Goal: Information Seeking & Learning: Learn about a topic

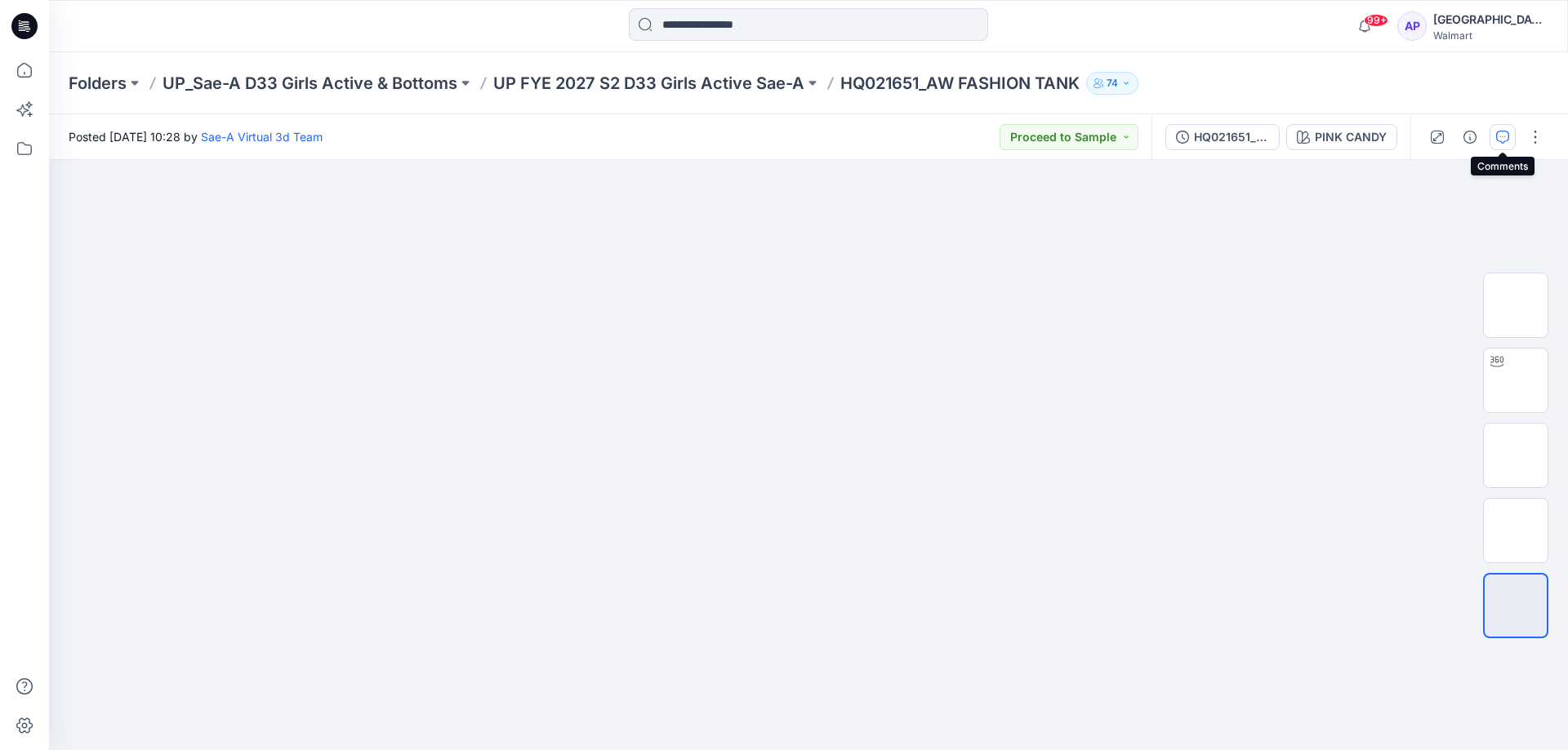
click at [1504, 127] on button "button" at bounding box center [1503, 137] width 26 height 26
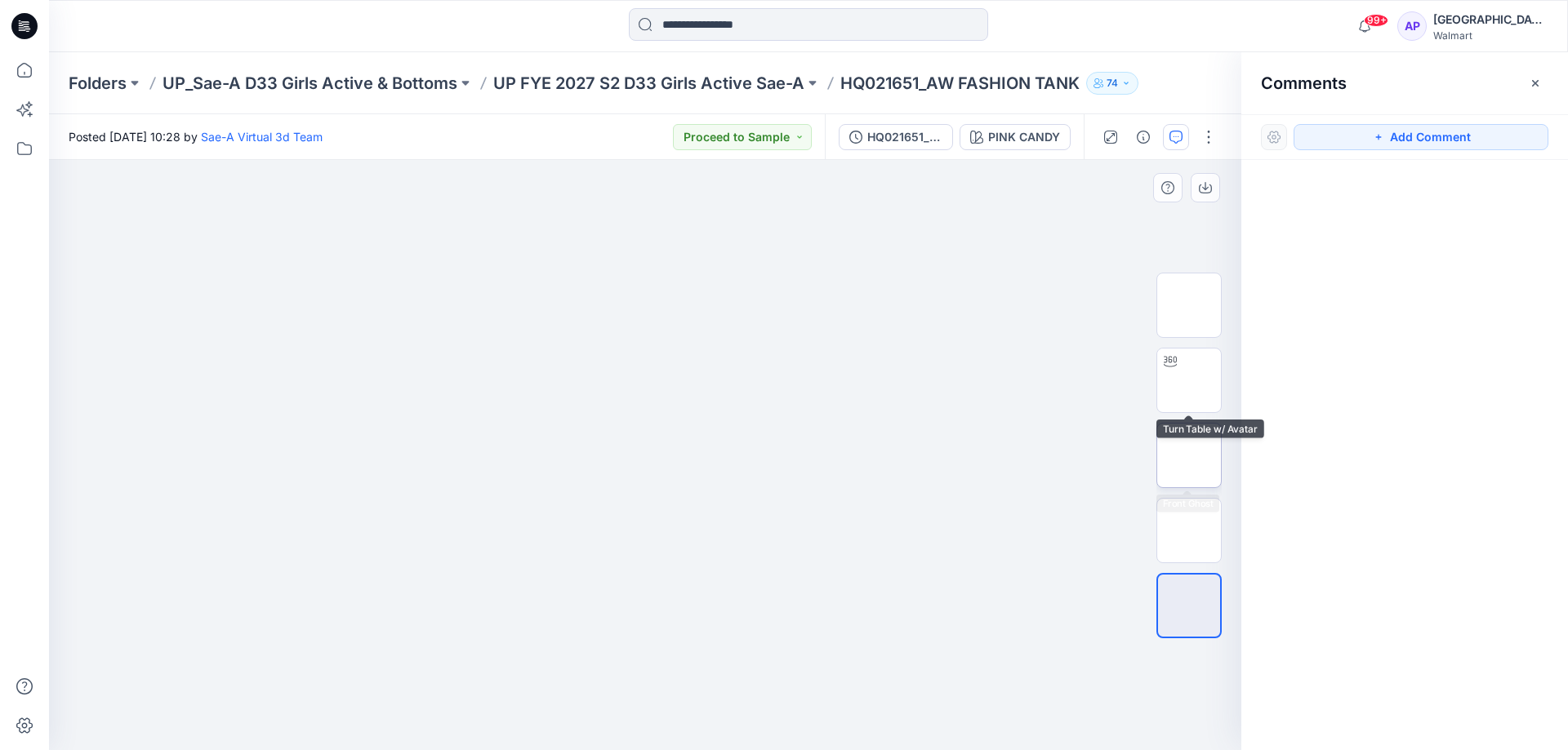
click at [1189, 455] on img at bounding box center [1189, 455] width 0 height 0
click at [1189, 381] on img at bounding box center [1189, 381] width 0 height 0
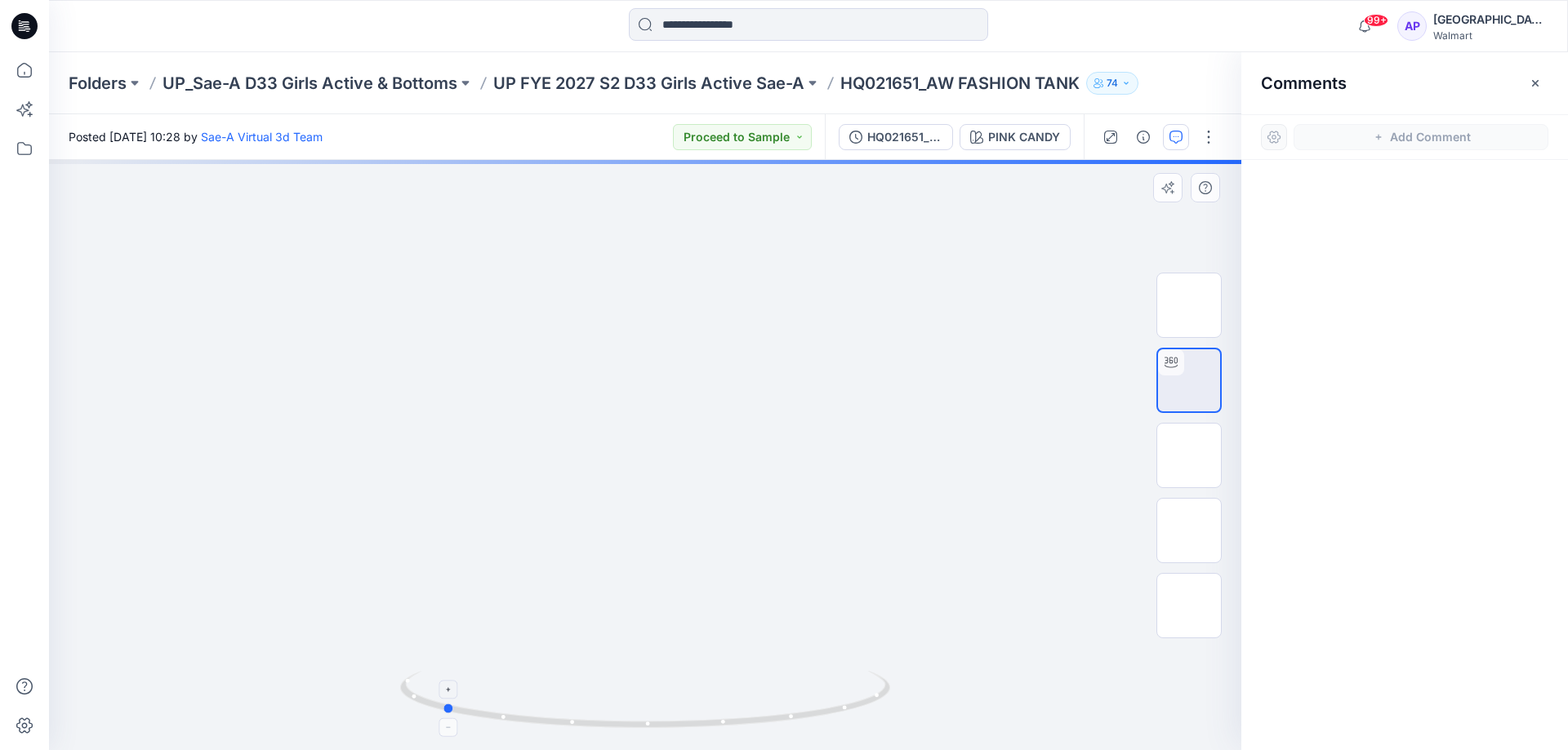
drag, startPoint x: 768, startPoint y: 713, endPoint x: 673, endPoint y: 701, distance: 95.8
click at [673, 701] on icon at bounding box center [647, 701] width 494 height 61
click at [1539, 78] on icon "button" at bounding box center [1536, 83] width 13 height 13
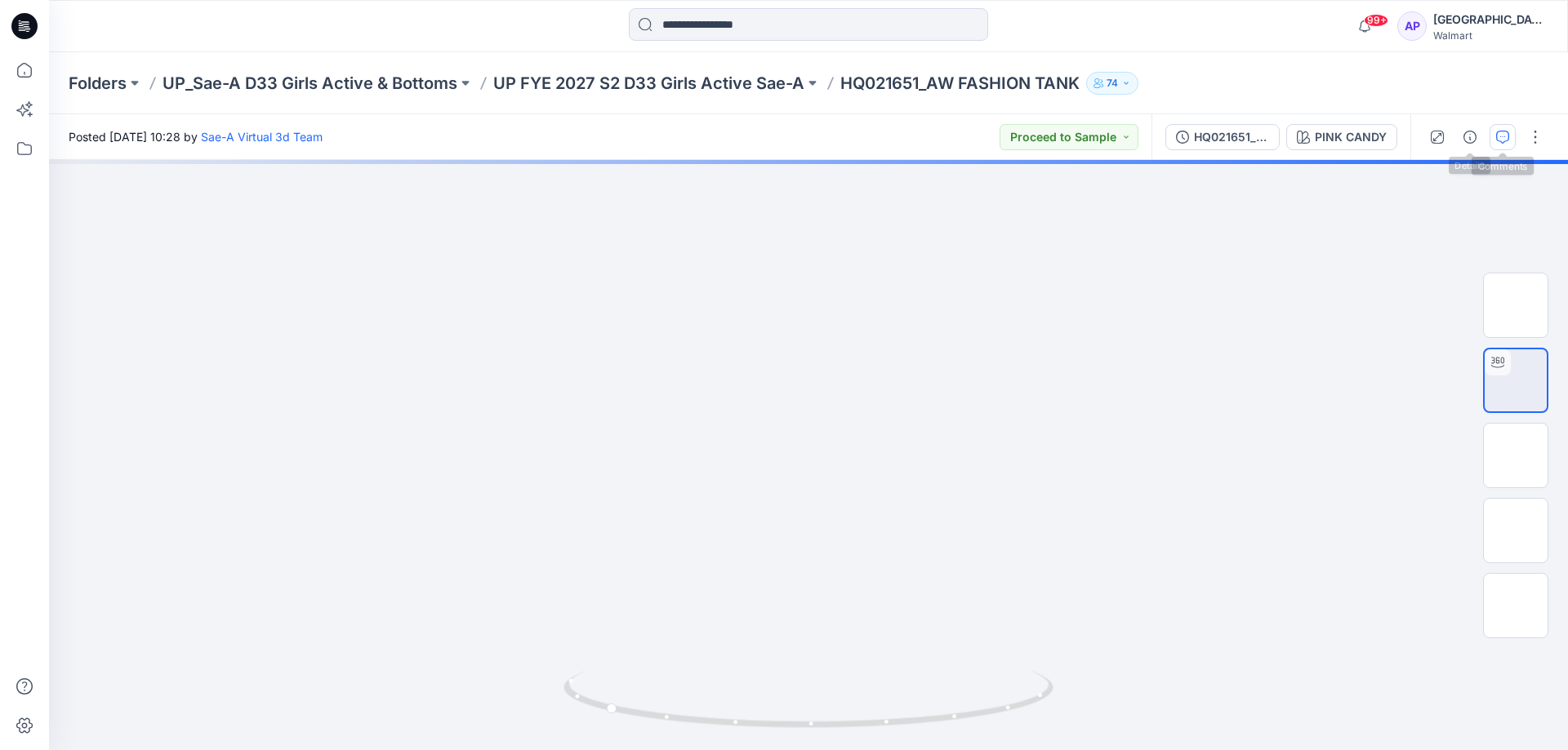
click at [1502, 135] on icon "button" at bounding box center [1503, 137] width 13 height 13
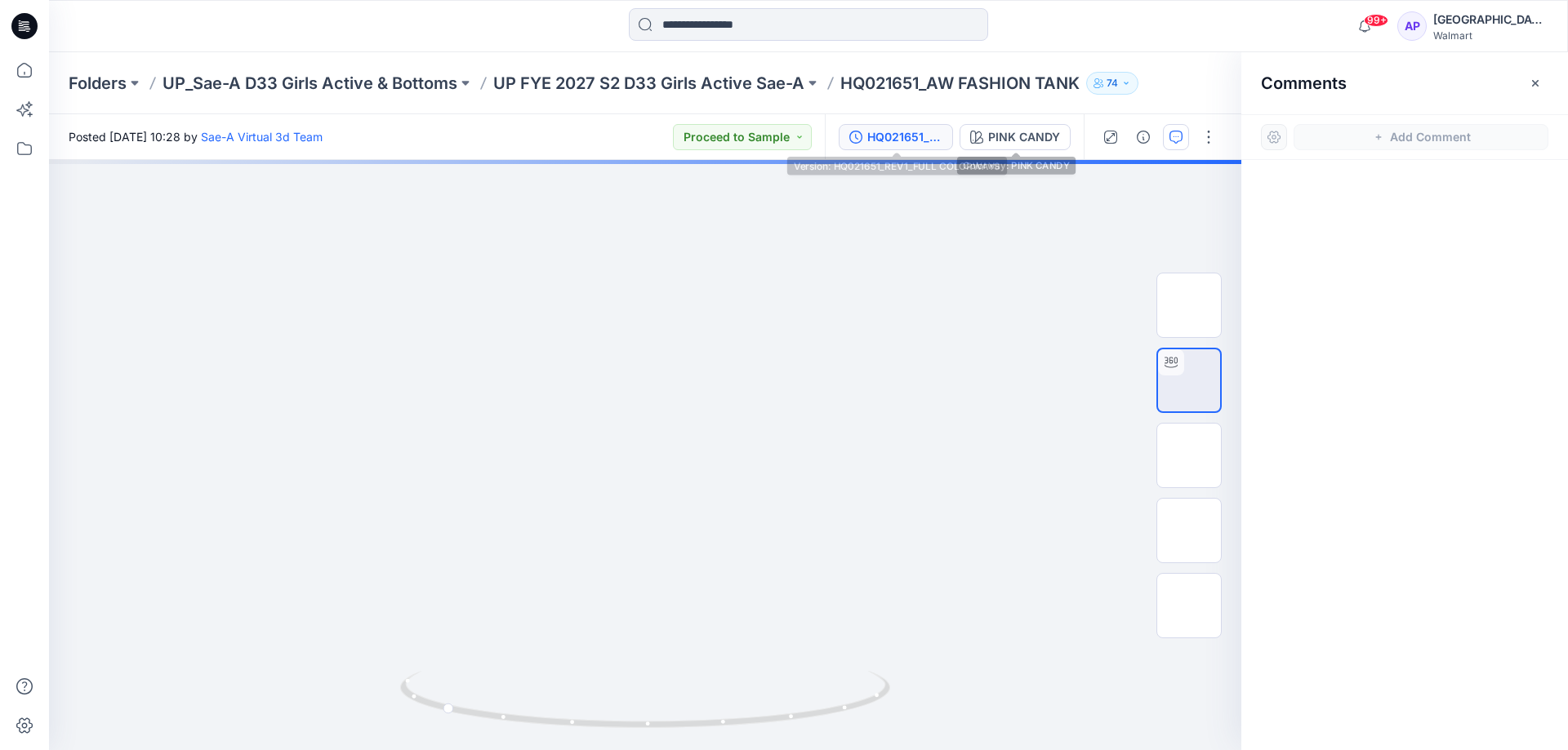
click at [890, 144] on div "HQ021651_REV1_FULL COLORWAYS" at bounding box center [905, 136] width 76 height 18
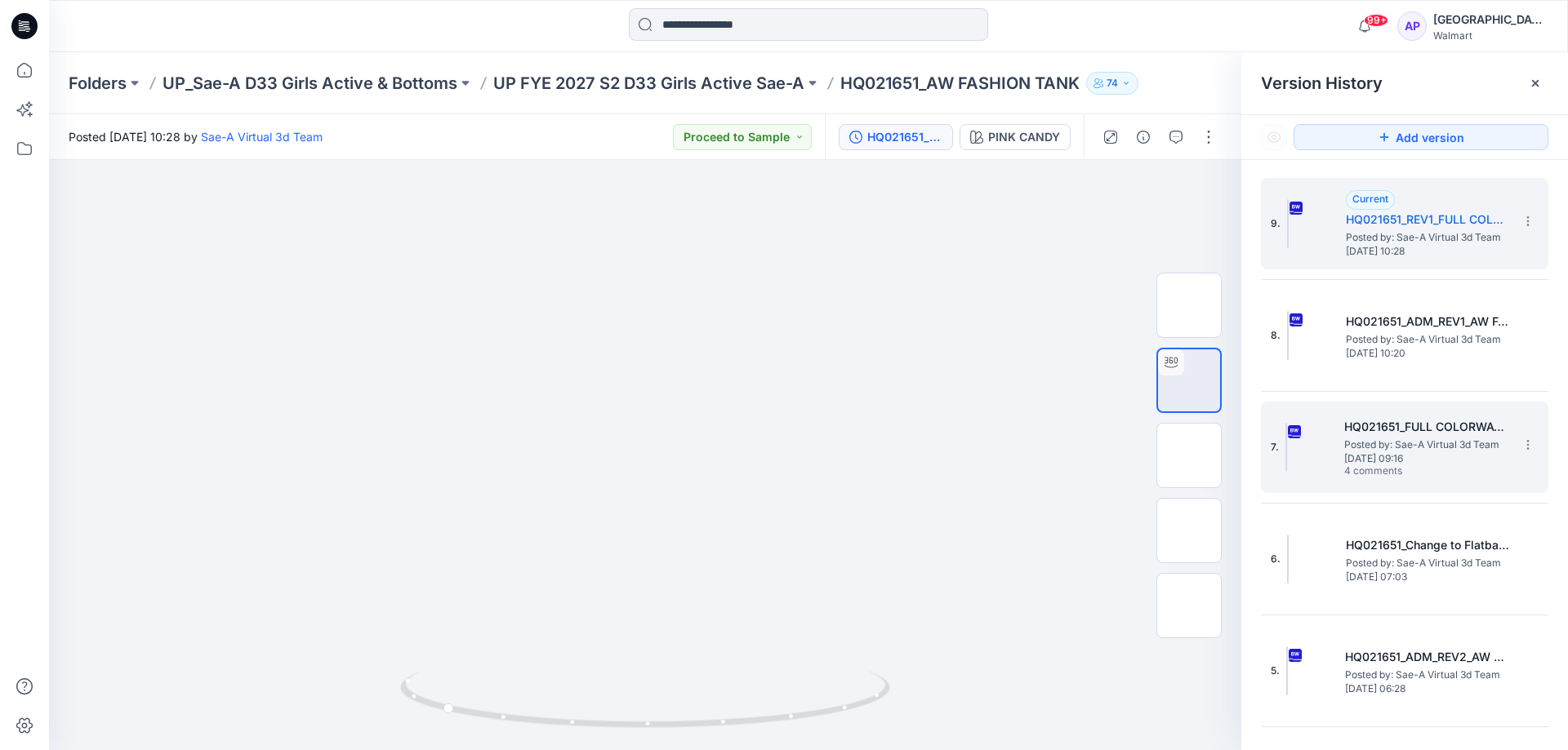
click at [1401, 431] on h5 "HQ021651_FULL COLORWAYS" at bounding box center [1425, 427] width 163 height 19
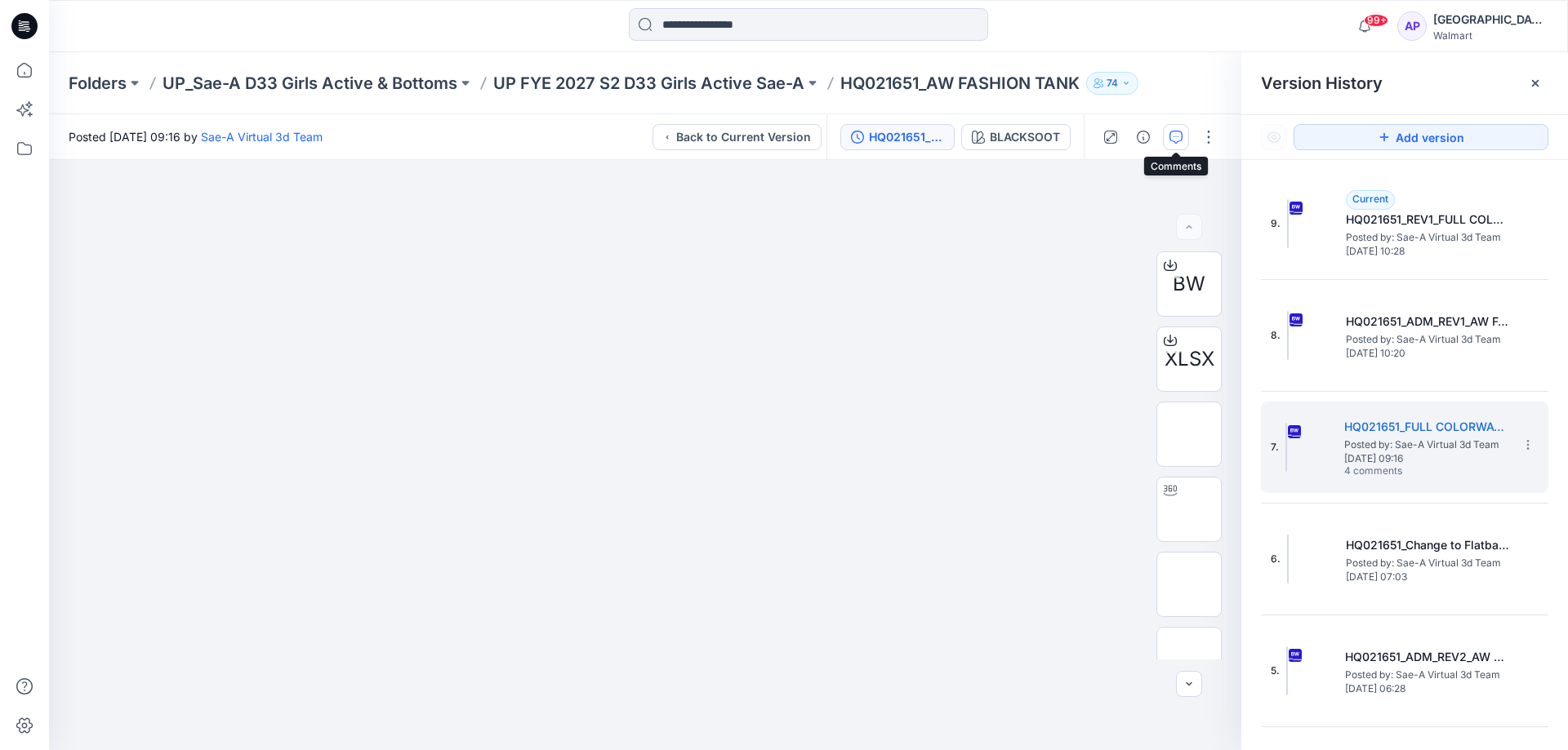
click at [1172, 124] on button "button" at bounding box center [1176, 137] width 26 height 26
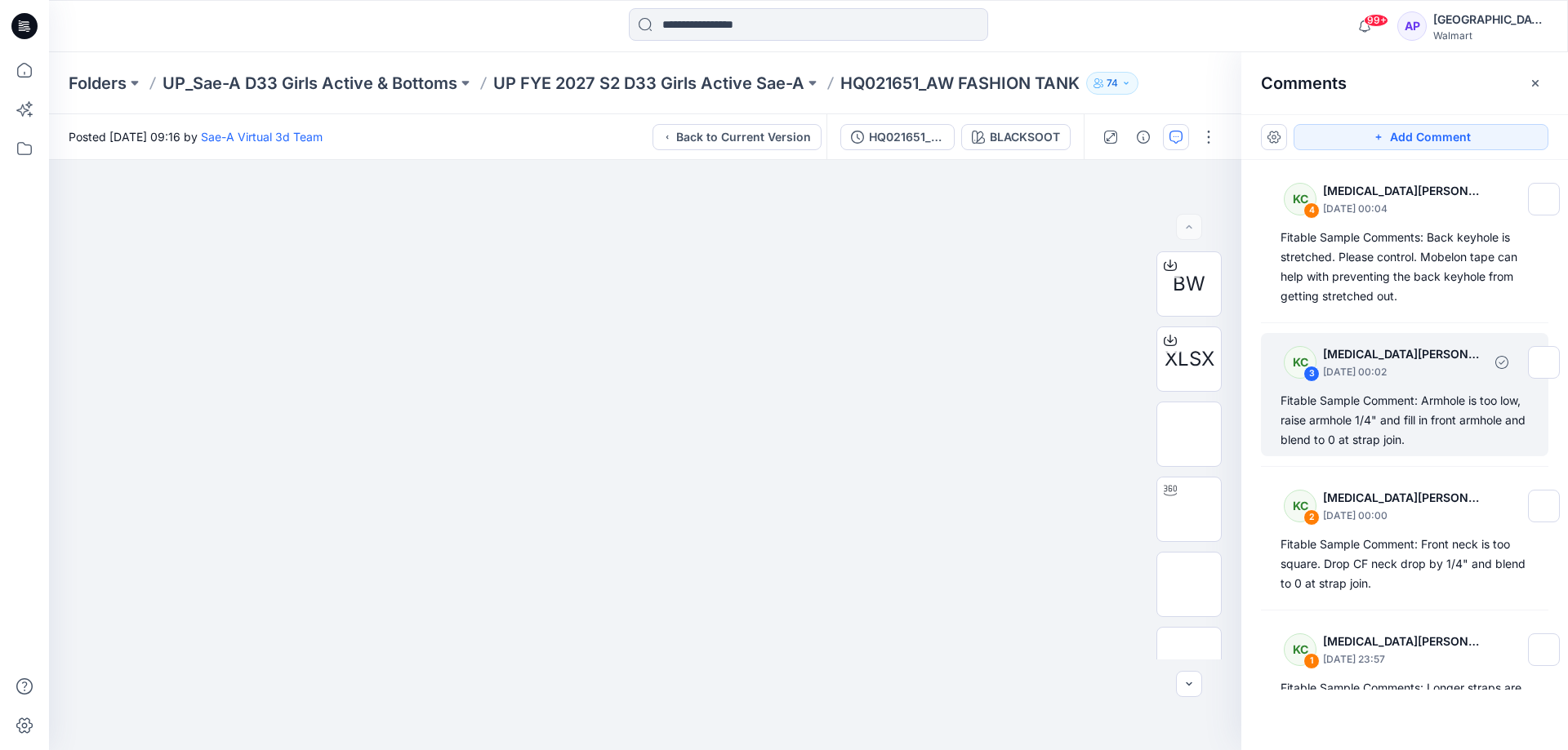
click at [1396, 356] on p "Kyra Cobb" at bounding box center [1402, 354] width 159 height 19
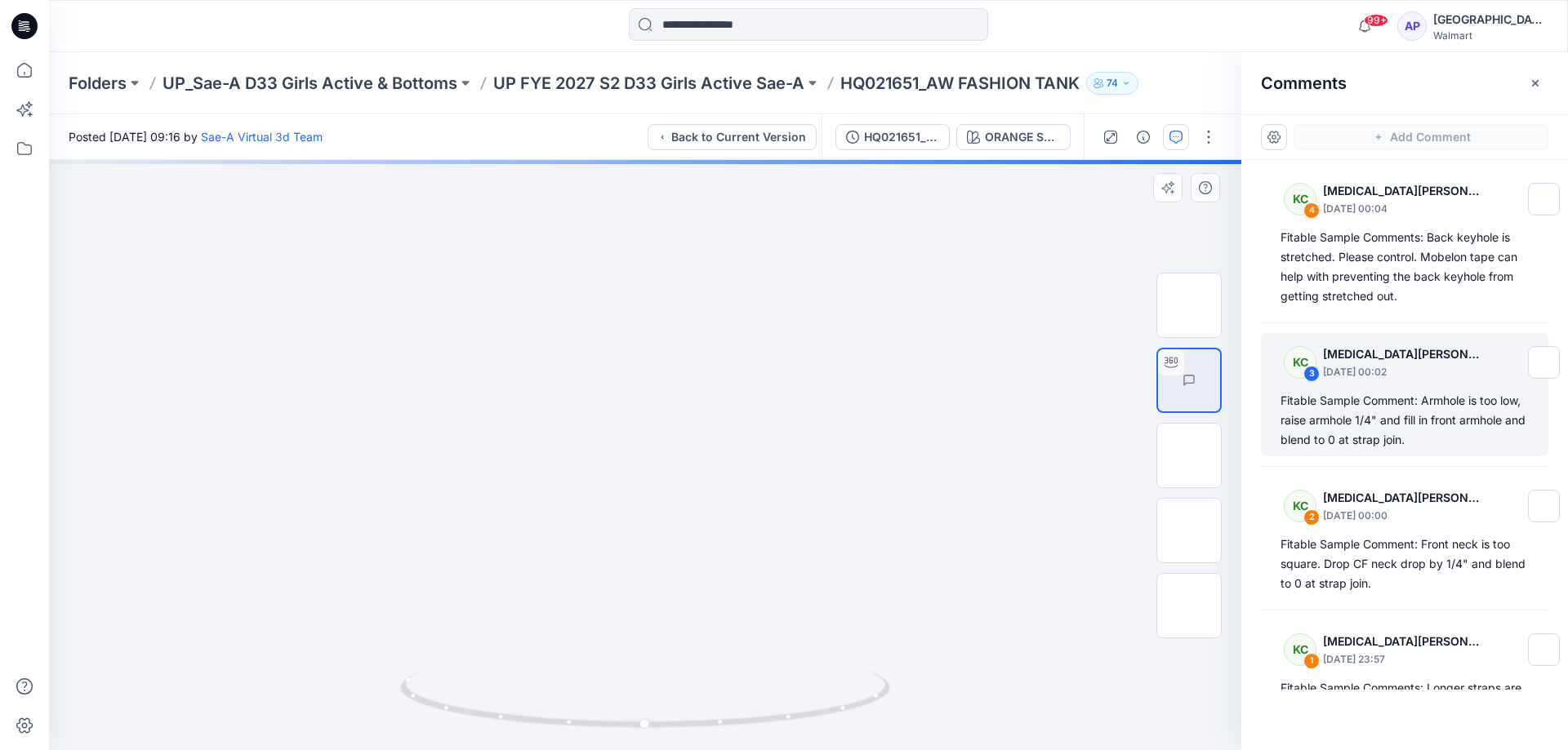
drag, startPoint x: 692, startPoint y: 727, endPoint x: 849, endPoint y: 646, distance: 176.7
click at [733, 723] on div "ORANGE SUNSHINE Loading... Material Properties Loading..." at bounding box center [645, 455] width 1193 height 591
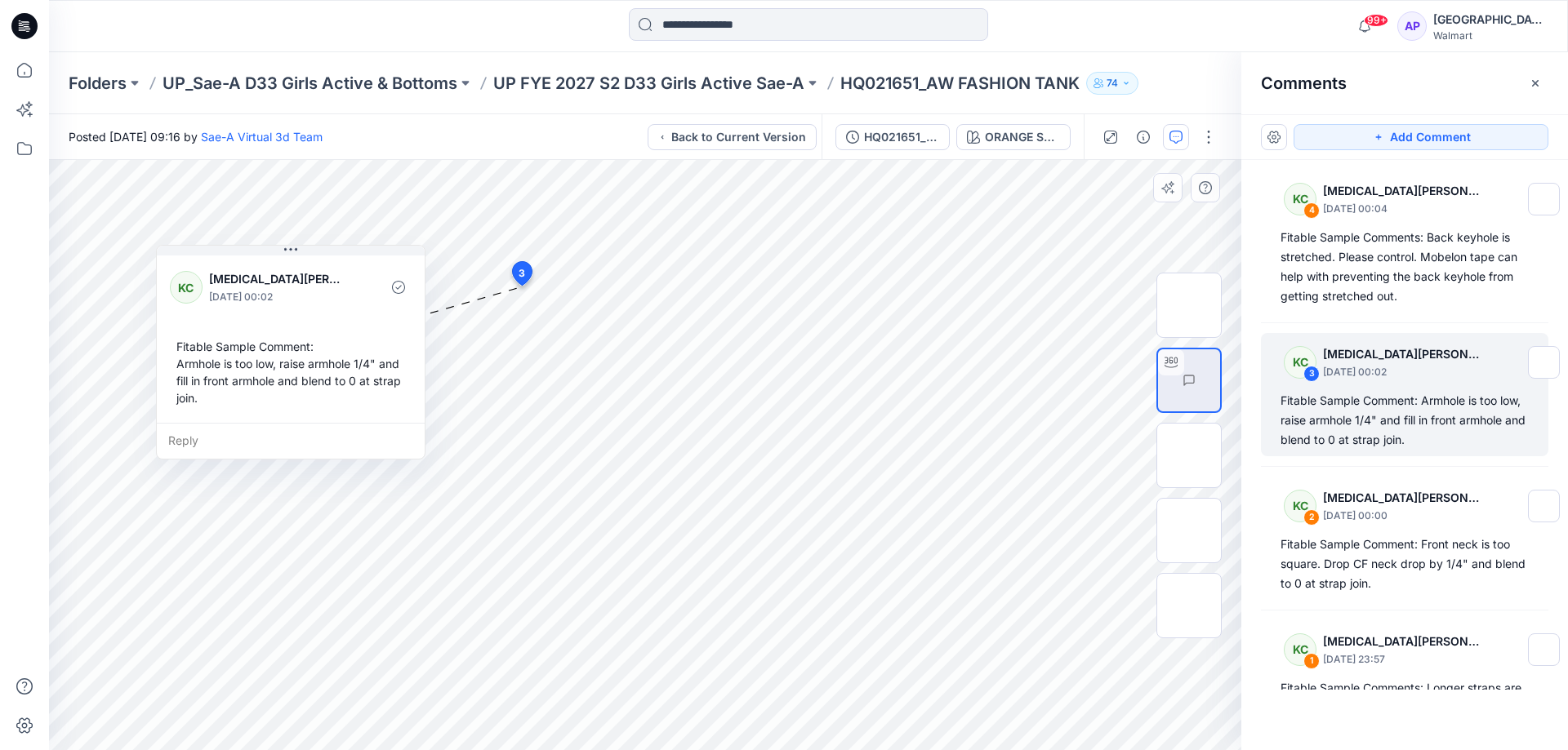
drag, startPoint x: 123, startPoint y: 419, endPoint x: 354, endPoint y: 369, distance: 236.3
click at [354, 369] on div "Fitable Sample Comment: Armhole is too low, raise armhole 1/4" and fill in fron…" at bounding box center [290, 372] width 242 height 82
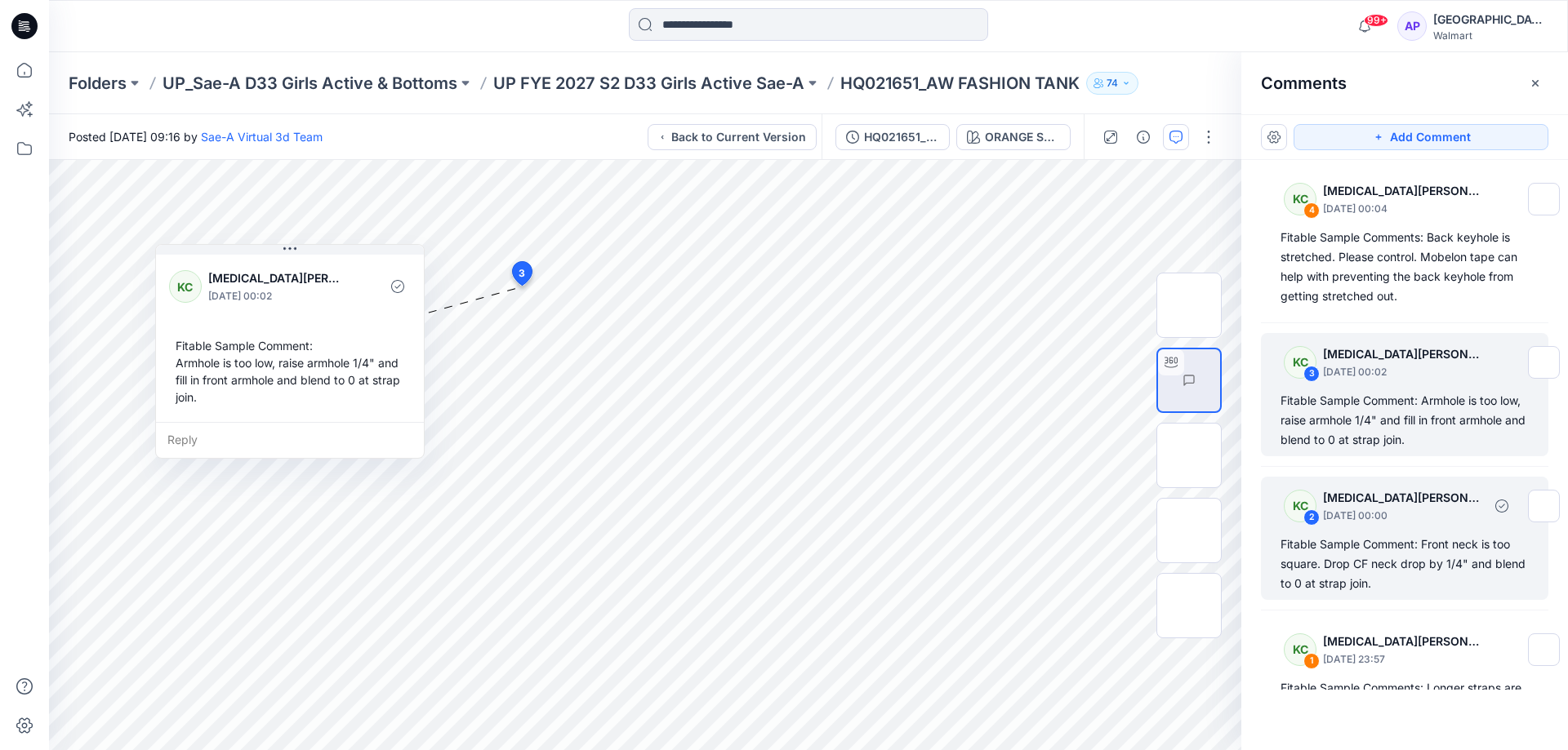
scroll to position [64, 0]
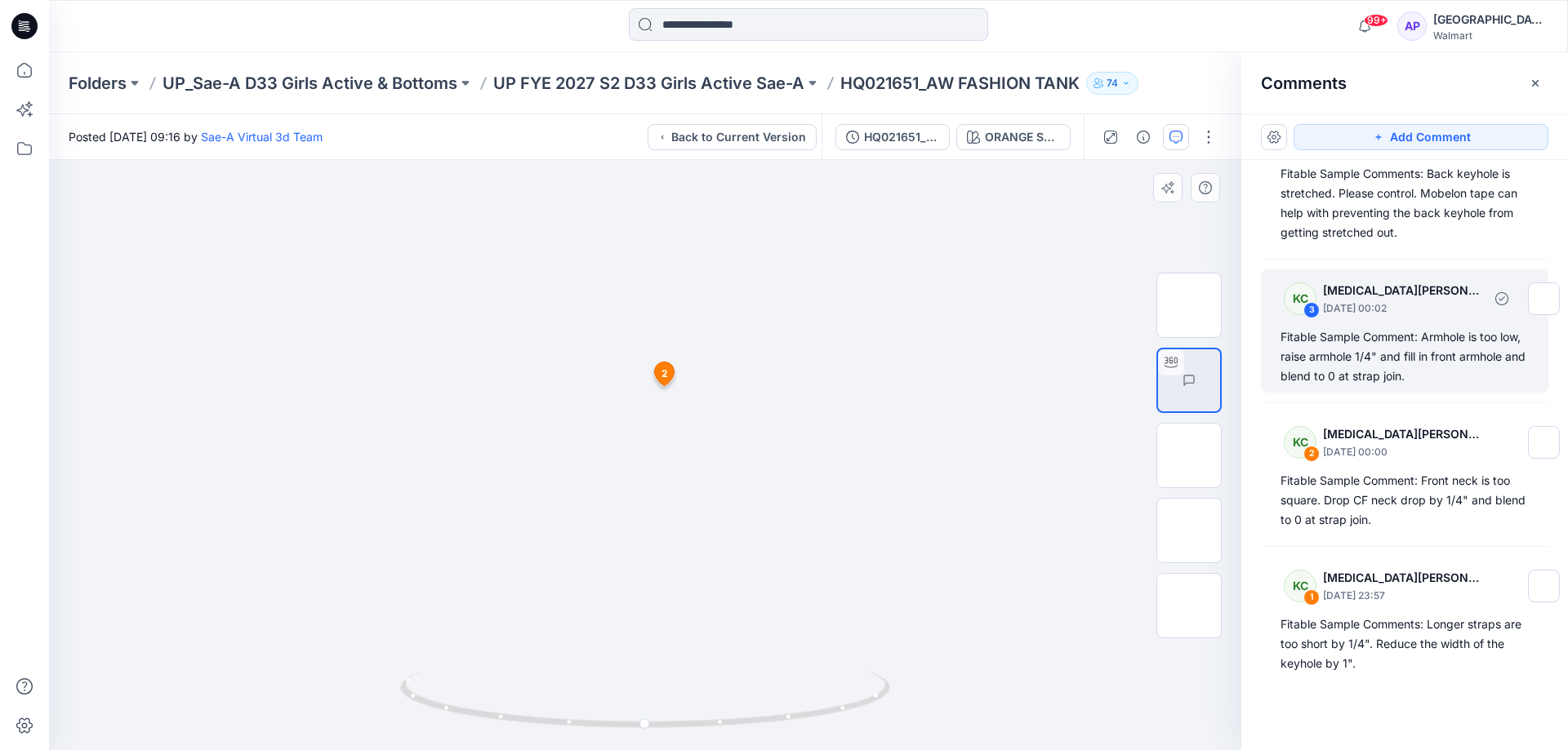
click at [1392, 344] on div "Fitable Sample Comment: Armhole is too low, raise armhole 1/4" and fill in fron…" at bounding box center [1404, 357] width 248 height 59
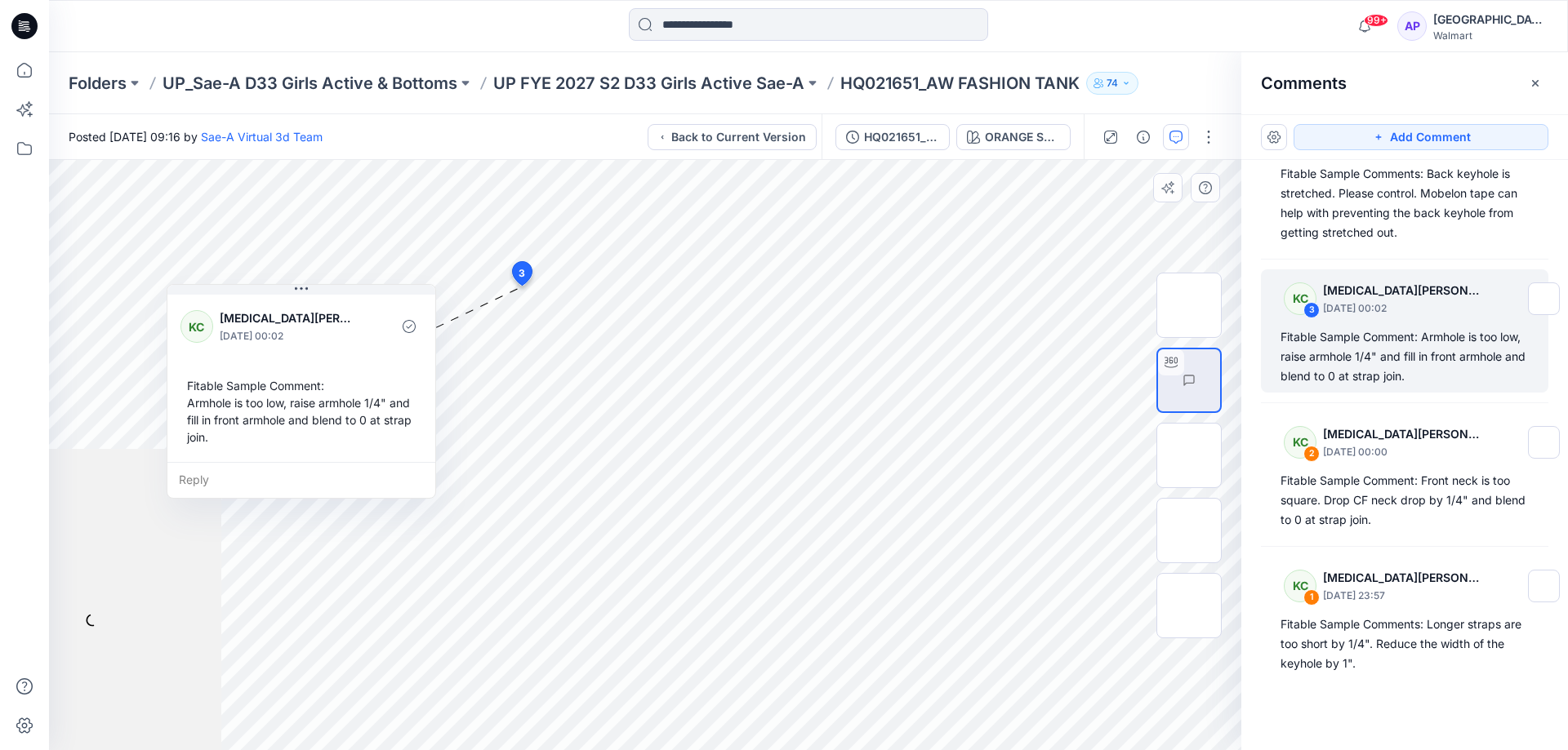
drag, startPoint x: 120, startPoint y: 306, endPoint x: 368, endPoint y: 287, distance: 248.7
click at [367, 291] on div "KC Kyra Cobb September 10, 2025 00:02 Fitable Sample Comment: Armhole is too lo…" at bounding box center [301, 376] width 268 height 170
click at [1189, 531] on img at bounding box center [1189, 531] width 0 height 0
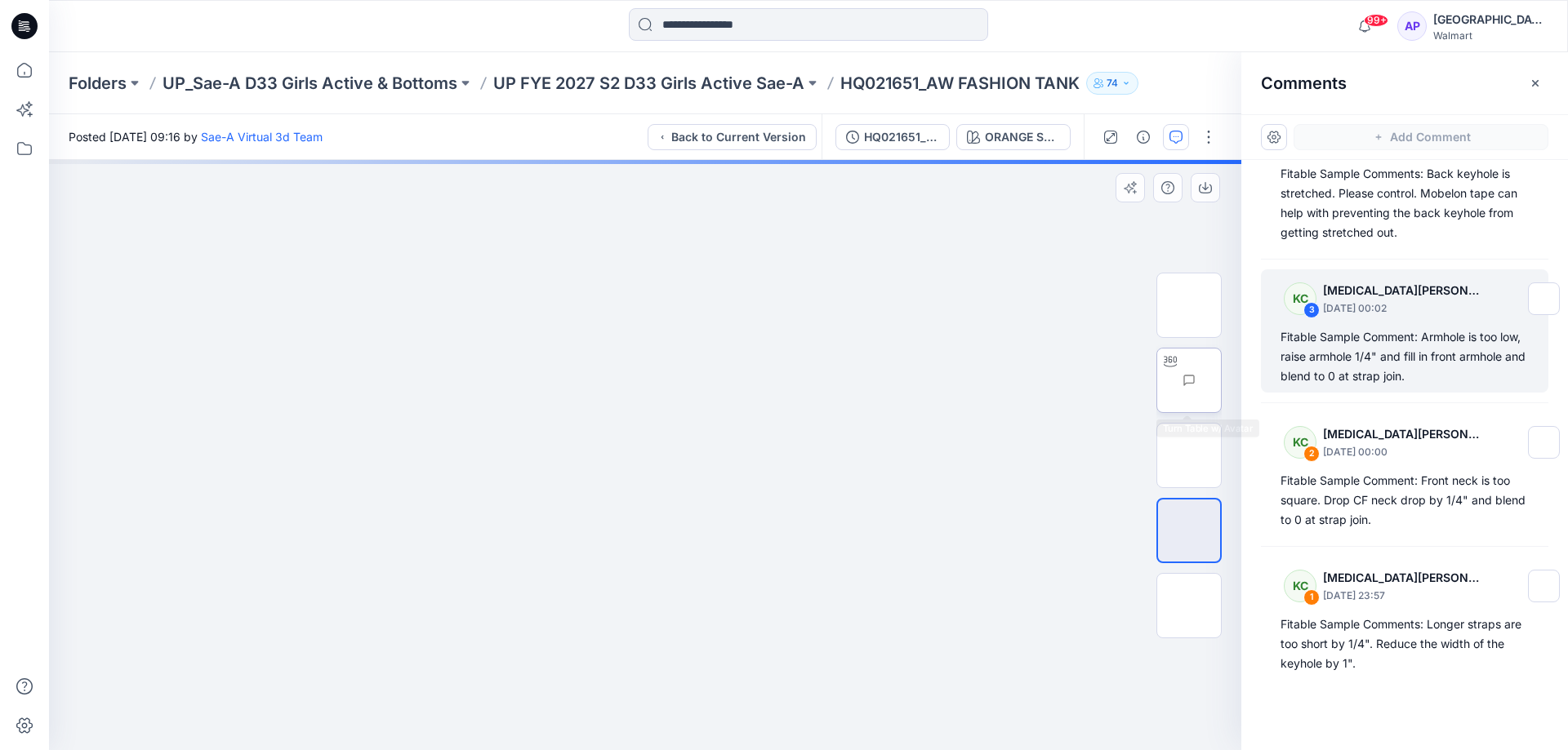
click at [1221, 381] on img at bounding box center [1221, 381] width 0 height 0
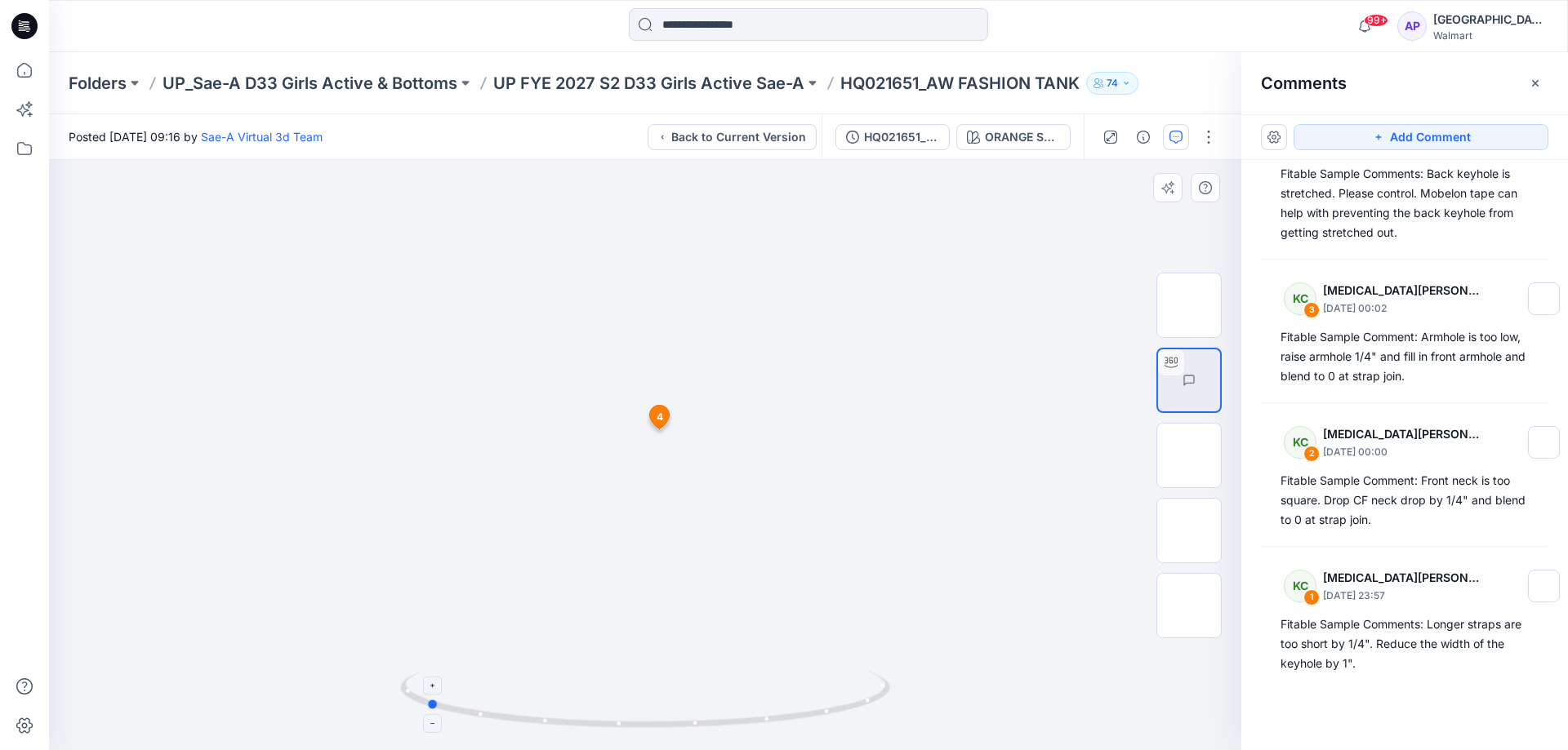
drag, startPoint x: 774, startPoint y: 713, endPoint x: 558, endPoint y: 711, distance: 216.0
click at [558, 711] on icon at bounding box center [647, 701] width 494 height 61
